Goal: Check status: Check status

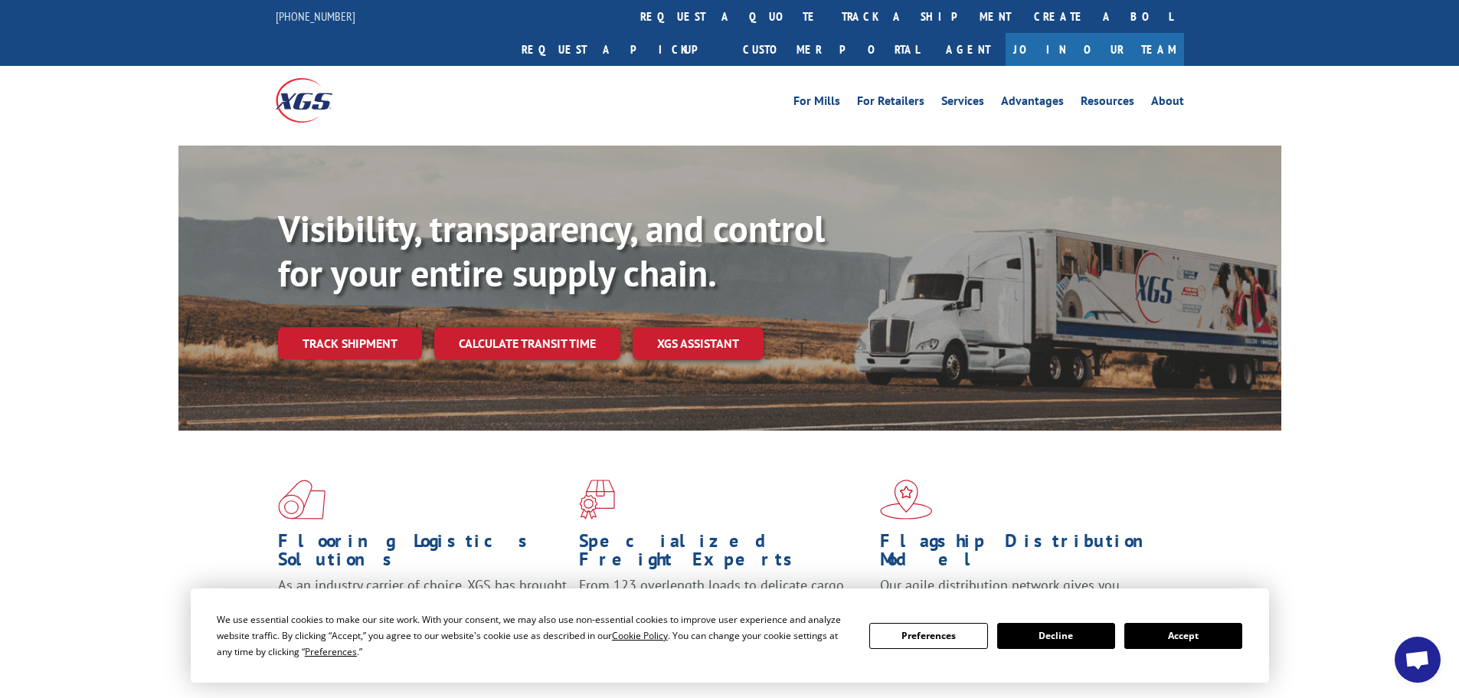
click at [1183, 634] on button "Accept" at bounding box center [1183, 636] width 118 height 26
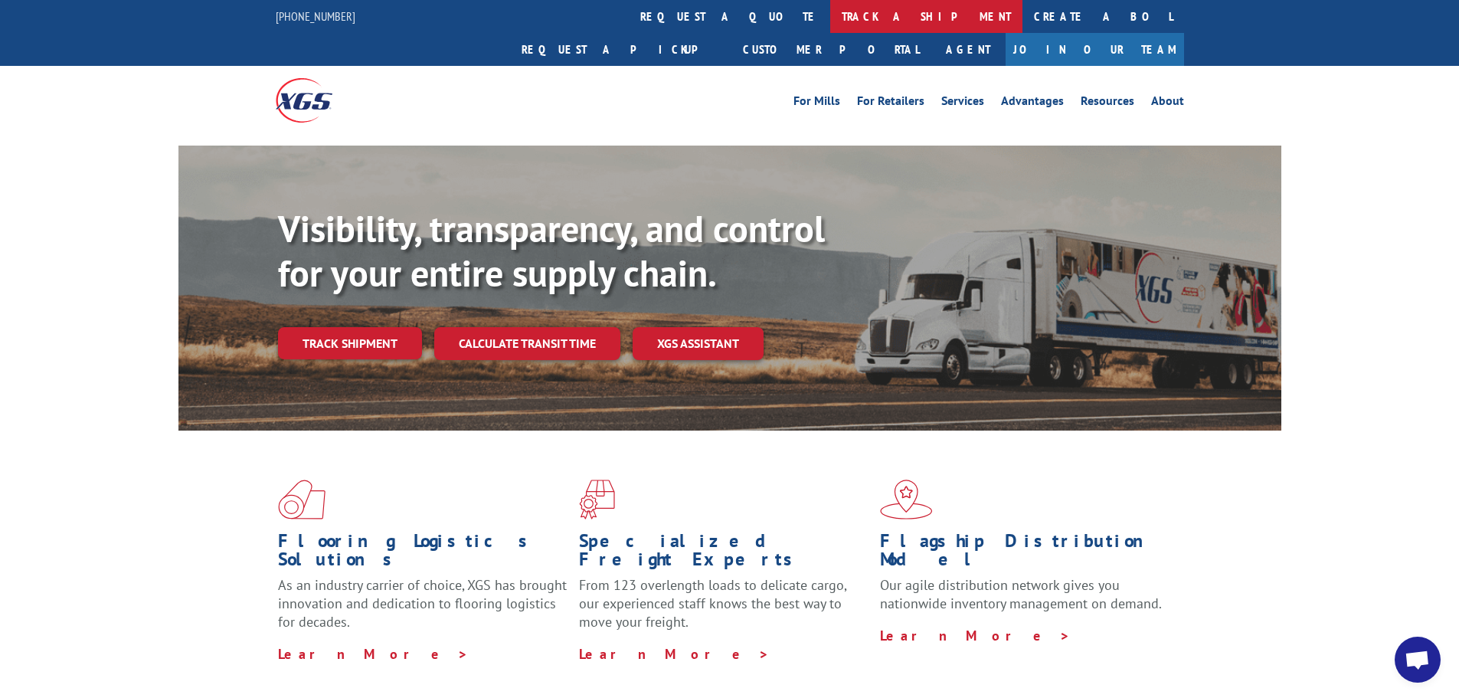
click at [830, 13] on link "track a shipment" at bounding box center [926, 16] width 192 height 33
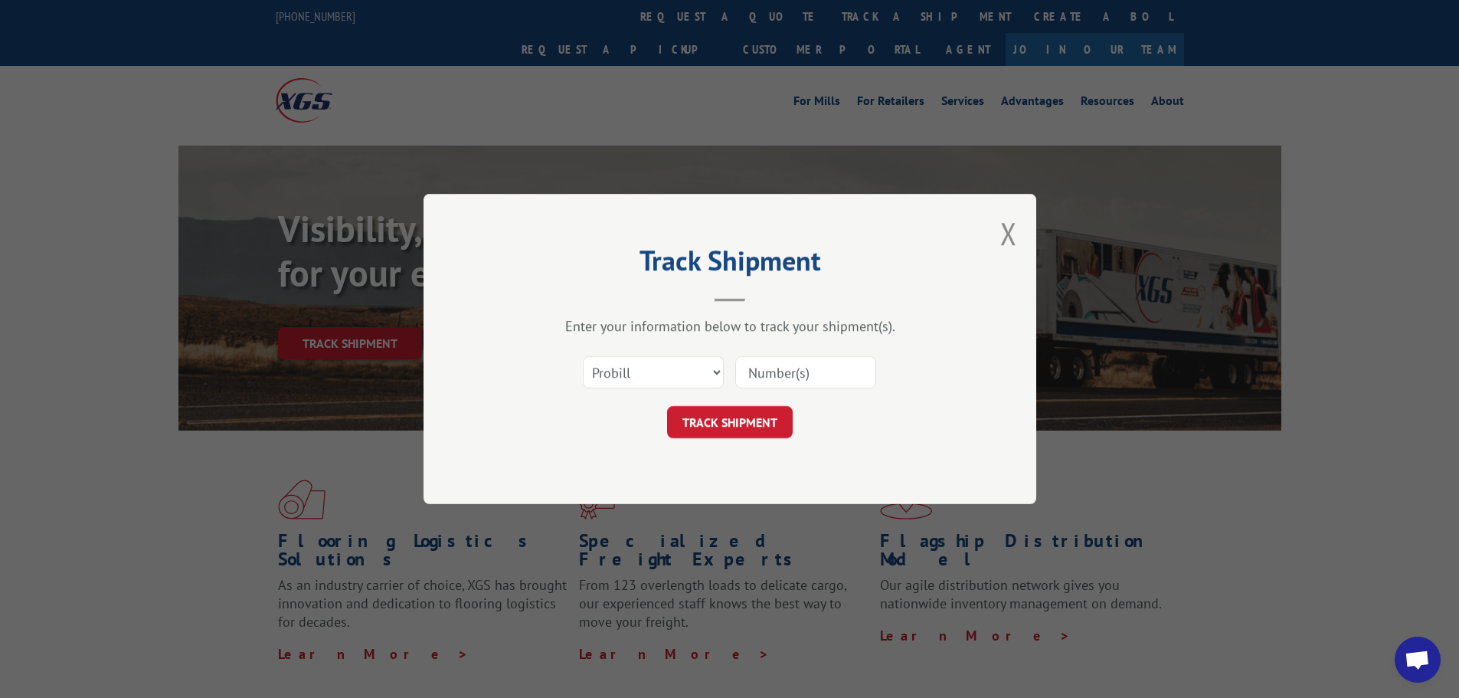
click at [786, 385] on input at bounding box center [805, 372] width 141 height 32
type input "17595257"
click at [697, 426] on button "TRACK SHIPMENT" at bounding box center [730, 422] width 126 height 32
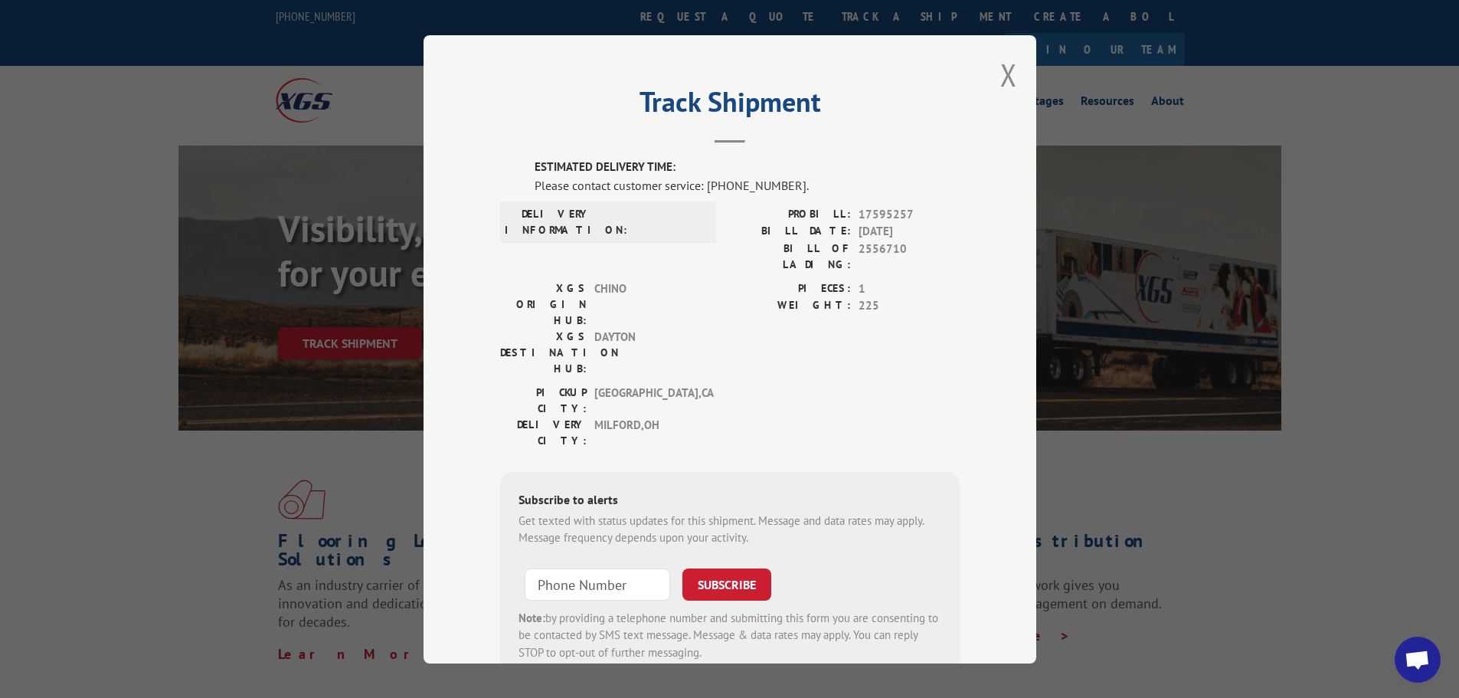
click at [445, 638] on div "Track Shipment ESTIMATED DELIVERY TIME: Please contact customer service: [PHONE…" at bounding box center [729, 349] width 613 height 628
click at [1000, 74] on button "Close modal" at bounding box center [1008, 74] width 17 height 41
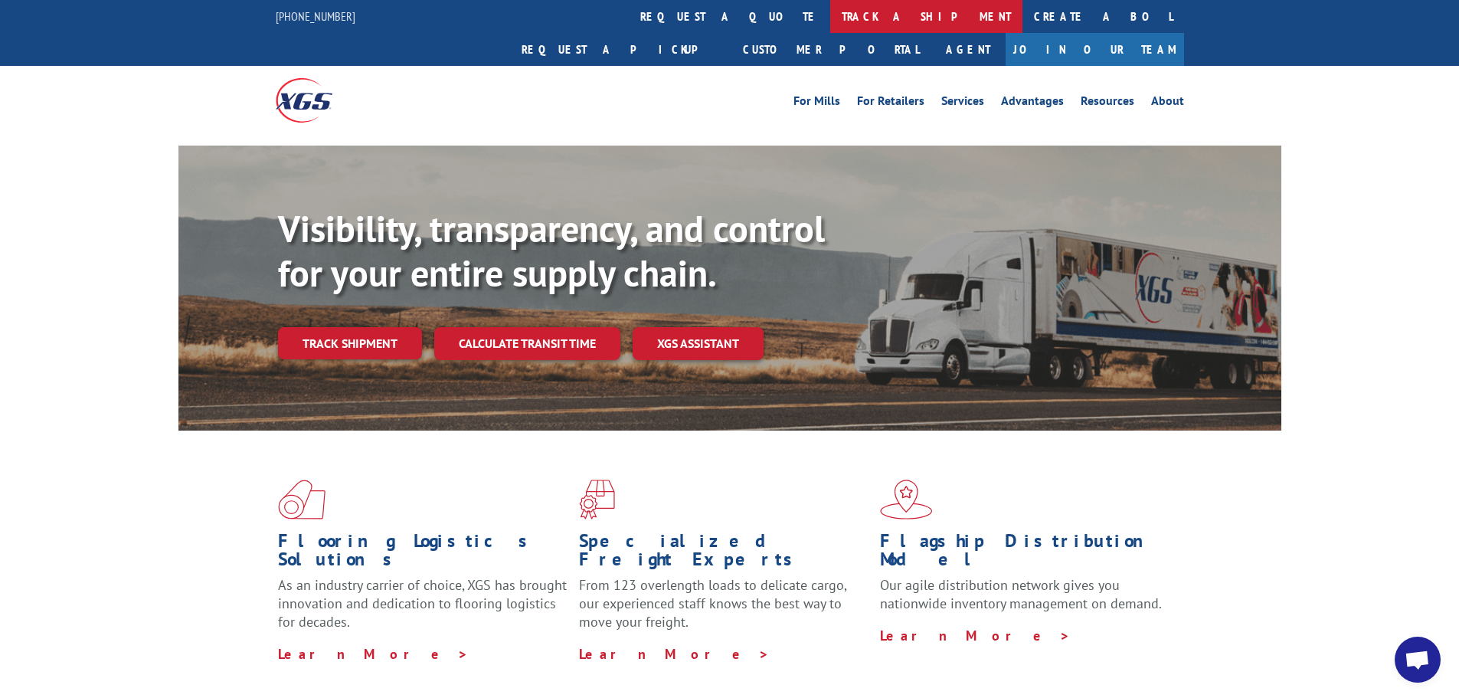
click at [830, 21] on link "track a shipment" at bounding box center [926, 16] width 192 height 33
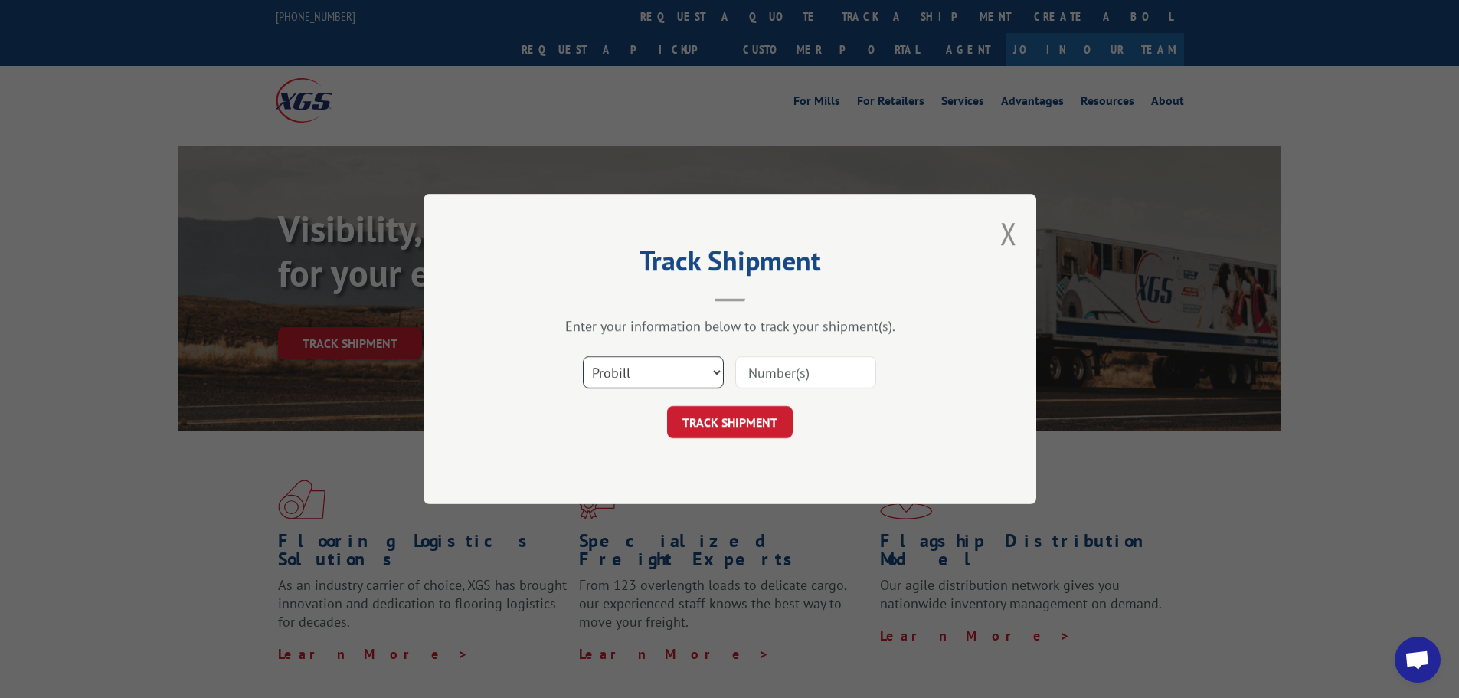
click at [647, 381] on select "Select category... Probill BOL PO" at bounding box center [653, 372] width 141 height 32
click at [583, 356] on select "Select category... Probill BOL PO" at bounding box center [653, 372] width 141 height 32
click at [817, 377] on input at bounding box center [805, 372] width 141 height 32
type input "17595257"
click at [679, 416] on button "TRACK SHIPMENT" at bounding box center [730, 422] width 126 height 32
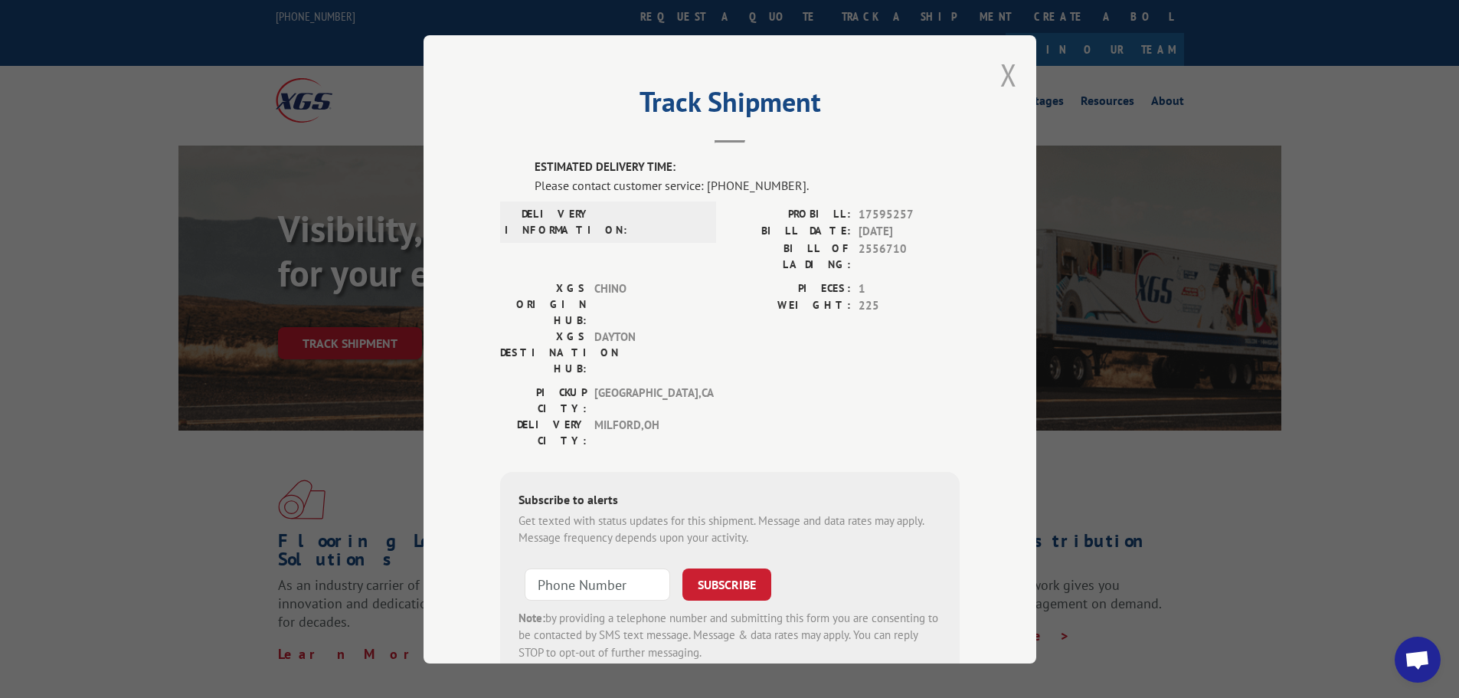
click at [1005, 59] on button "Close modal" at bounding box center [1008, 74] width 17 height 41
